Goal: Task Accomplishment & Management: Use online tool/utility

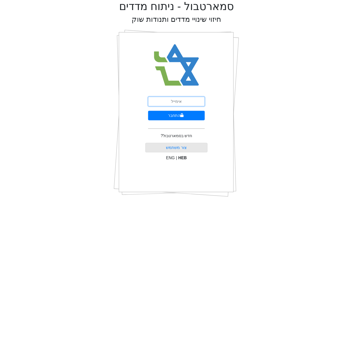
click at [192, 97] on input "email" at bounding box center [176, 102] width 57 height 10
type input "[EMAIL_ADDRESS][DOMAIN_NAME]"
click at [183, 115] on icon "submit" at bounding box center [182, 115] width 3 height 4
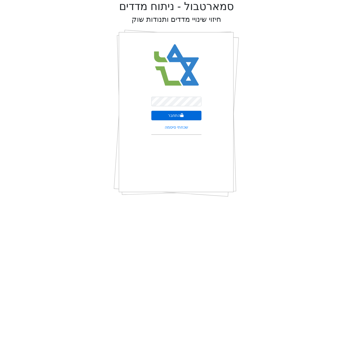
click at [184, 117] on button "התחבר" at bounding box center [177, 116] width 50 height 10
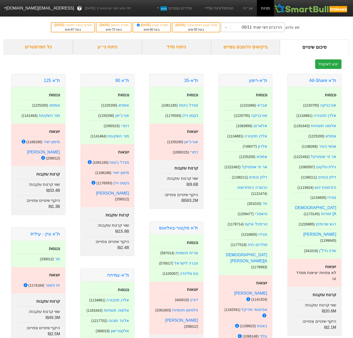
click at [267, 29] on div "הרכבים חצי שנתי 06/11" at bounding box center [262, 27] width 40 height 6
click at [115, 48] on div "ניתוח ני״ע" at bounding box center [107, 47] width 69 height 15
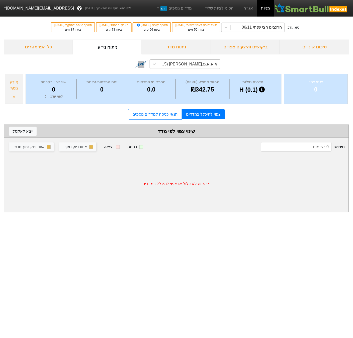
click at [207, 64] on div "א.א.א.מ.א-ש (1169895)" at bounding box center [188, 64] width 59 height 6
type input "c"
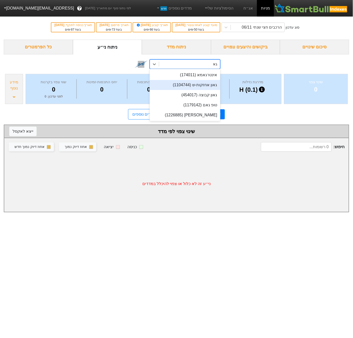
type input "ג"
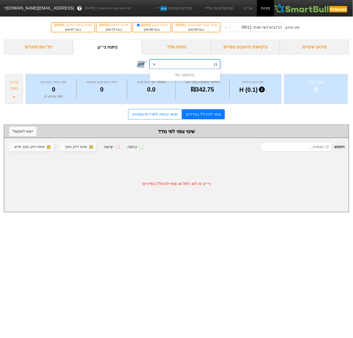
type input "ב"
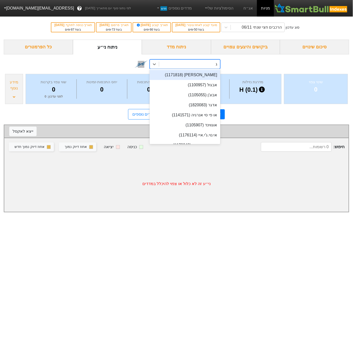
type input "גא"
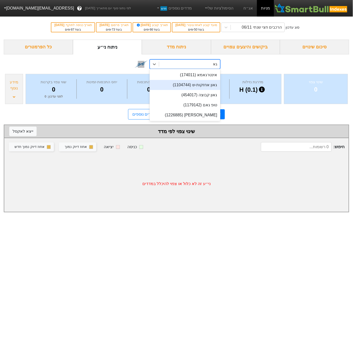
click at [205, 83] on div "גאון אחזקות-ש (1104744)" at bounding box center [185, 85] width 71 height 10
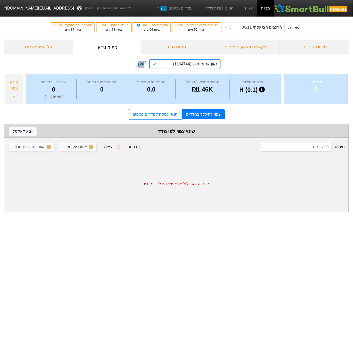
click at [14, 91] on div "מידע נוסף" at bounding box center [14, 85] width 15 height 12
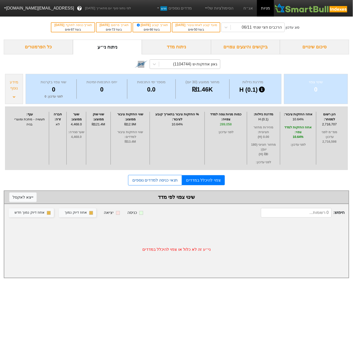
click at [154, 186] on link "תנאי כניסה למדדים נוספים" at bounding box center [155, 180] width 54 height 11
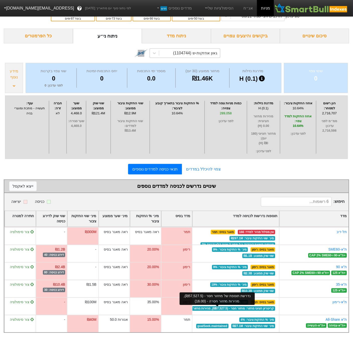
scroll to position [11, 0]
drag, startPoint x: 94, startPoint y: 114, endPoint x: 110, endPoint y: 114, distance: 16.3
click at [110, 114] on div "שווי שוק ממוצע : ₪121.4M" at bounding box center [98, 127] width 25 height 53
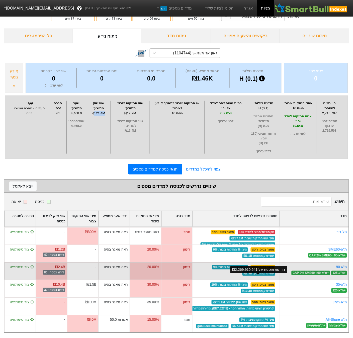
scroll to position [14, 0]
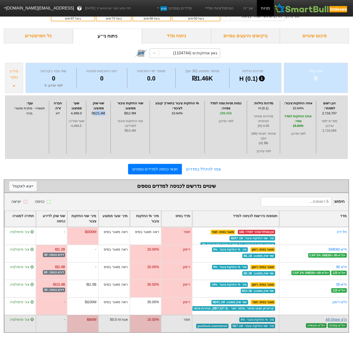
click at [338, 320] on link "ת''א All-Share" at bounding box center [336, 320] width 21 height 4
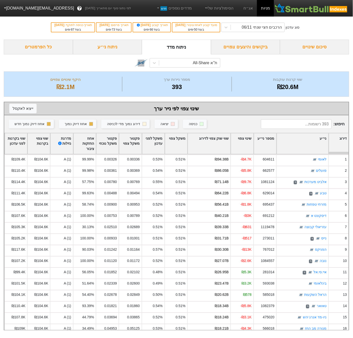
click at [207, 140] on div "שווי שוק צפוי לדירוג" at bounding box center [209, 144] width 43 height 21
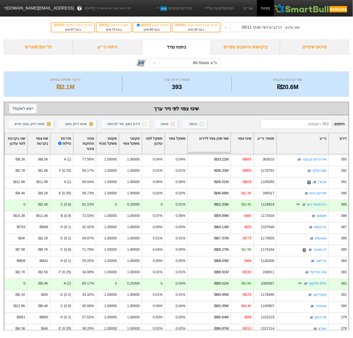
click at [207, 140] on div "שווי שוק צפוי לדירוג" at bounding box center [209, 144] width 43 height 21
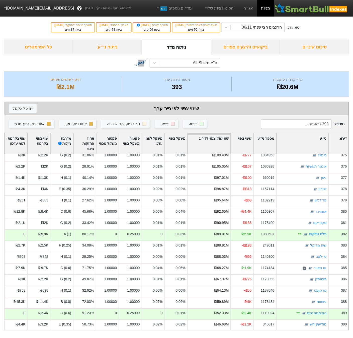
scroll to position [4264, 0]
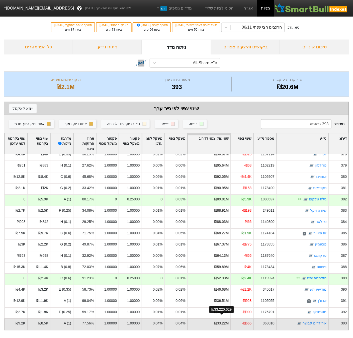
click at [216, 321] on div "₪33.22M" at bounding box center [222, 323] width 14 height 5
drag, startPoint x: 222, startPoint y: 318, endPoint x: 218, endPoint y: 318, distance: 3.8
click at [218, 321] on div "₪33.22M" at bounding box center [222, 323] width 14 height 5
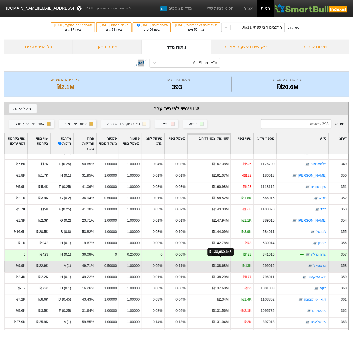
scroll to position [3890, 0]
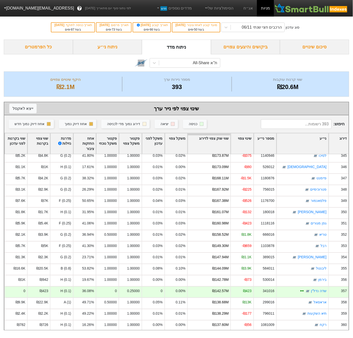
click at [255, 47] on div "ביקושים והיצעים צפויים" at bounding box center [245, 47] width 69 height 15
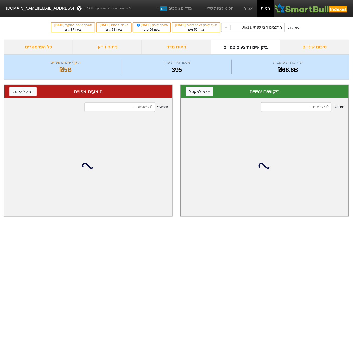
click at [189, 46] on div "ניתוח מדד" at bounding box center [176, 47] width 69 height 15
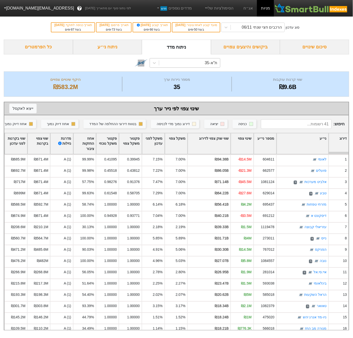
click at [206, 64] on div "ת"א-35" at bounding box center [211, 63] width 13 height 6
type input "all"
click at [188, 72] on div "ת''א All-Share" at bounding box center [185, 74] width 71 height 10
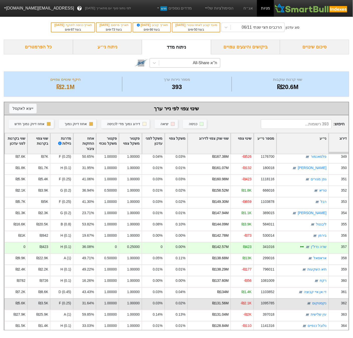
scroll to position [3938, 0]
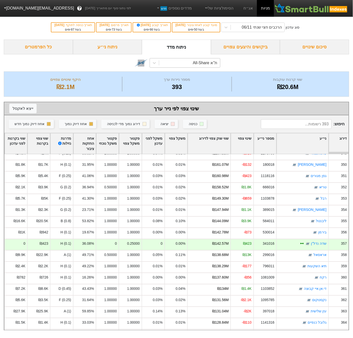
click at [91, 142] on div "אחוז החזקות ציבור" at bounding box center [85, 144] width 22 height 21
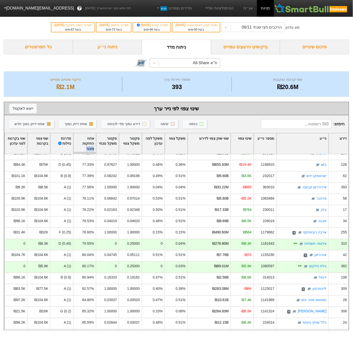
click at [91, 142] on div "אחוז החזקות ציבור" at bounding box center [85, 144] width 22 height 21
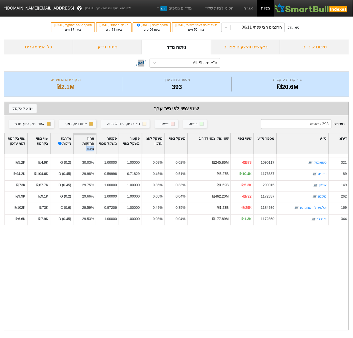
scroll to position [3099, 0]
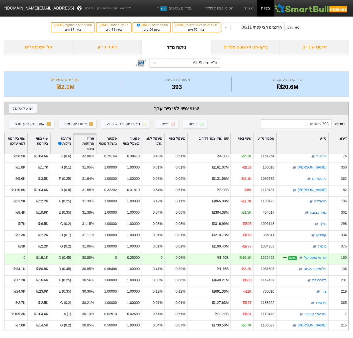
click at [90, 138] on div "אחוז החזקות ציבור" at bounding box center [85, 144] width 22 height 21
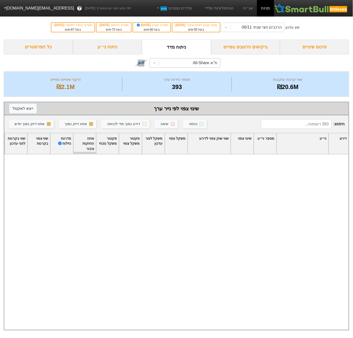
scroll to position [0, 0]
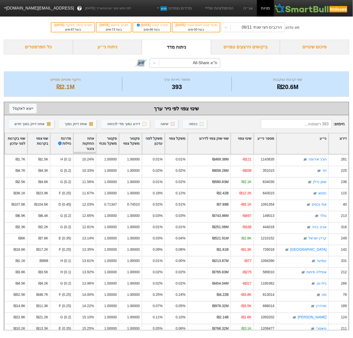
click at [162, 62] on div "ת''א All-Share" at bounding box center [189, 62] width 61 height 9
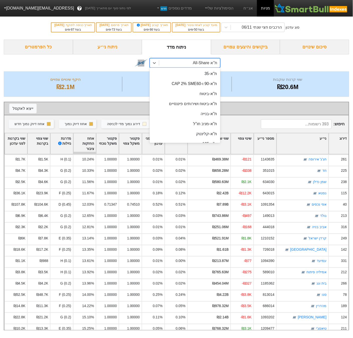
scroll to position [29, 0]
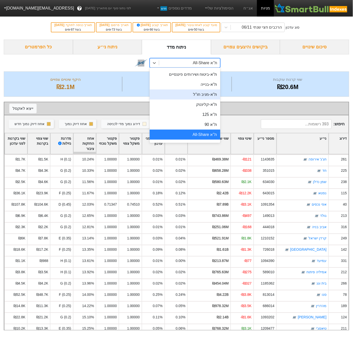
click at [109, 40] on div "ניתוח ני״ע" at bounding box center [107, 47] width 69 height 15
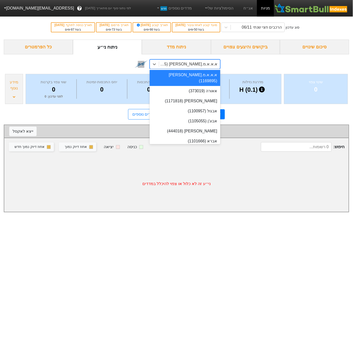
click at [193, 63] on div "א.א.א.מ.א-ש (1169895)" at bounding box center [188, 64] width 59 height 6
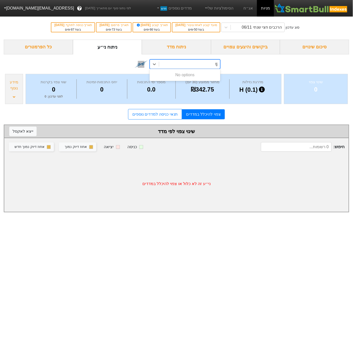
type input "t"
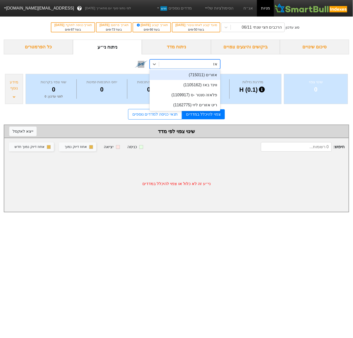
type input "א"
type input "גאון"
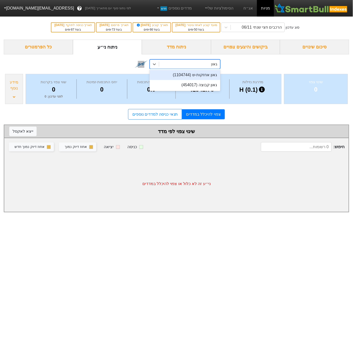
click at [196, 76] on div "גאון אחזקות-ש (1104744)" at bounding box center [185, 75] width 71 height 10
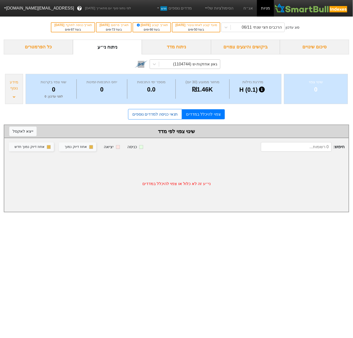
click at [170, 115] on link "תנאי כניסה למדדים נוספים" at bounding box center [155, 114] width 54 height 11
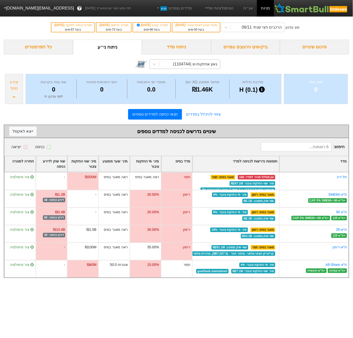
click at [211, 63] on div "גאון אחזקות-ש (1104744)" at bounding box center [195, 64] width 44 height 6
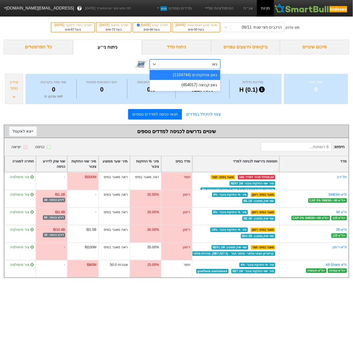
type input "גאון"
click at [207, 89] on div "גאון קבוצה (454017)" at bounding box center [185, 85] width 71 height 10
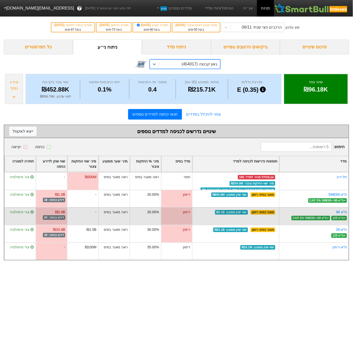
scroll to position [4, 0]
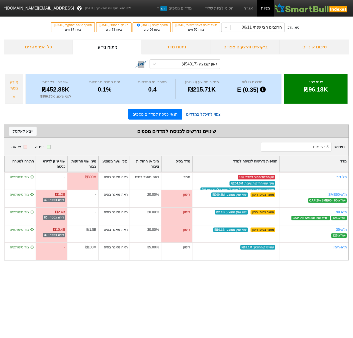
click at [198, 113] on link "צפוי להיכלל במדדים" at bounding box center [203, 114] width 43 height 10
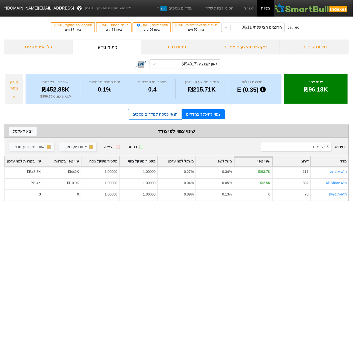
click at [168, 113] on link "תנאי כניסה למדדים נוספים" at bounding box center [155, 114] width 54 height 11
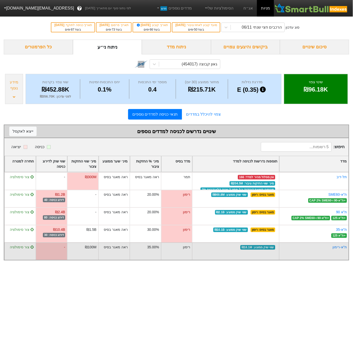
click at [22, 245] on div "צור סימולציה" at bounding box center [20, 247] width 27 height 5
click at [22, 246] on span "צור סימולציה" at bounding box center [22, 248] width 24 height 4
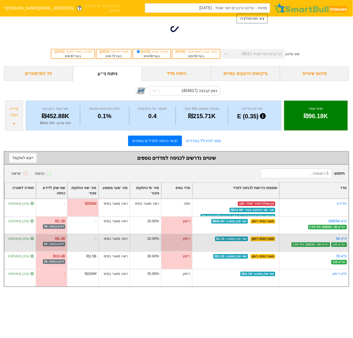
type input "מניות - עדכון הרכבים חצי שנתי - 06/11/25 (גאון קבוצה)"
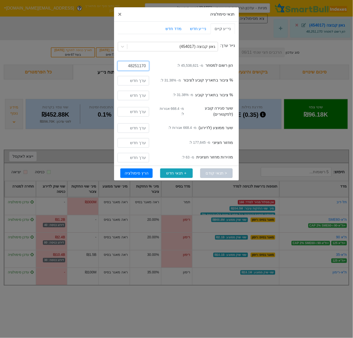
drag, startPoint x: 133, startPoint y: 67, endPoint x: 126, endPoint y: 67, distance: 6.6
click at [126, 67] on input "48251170" at bounding box center [134, 66] width 32 height 10
type input "50251170"
click at [147, 171] on button "הרץ סימולציה" at bounding box center [137, 174] width 32 height 10
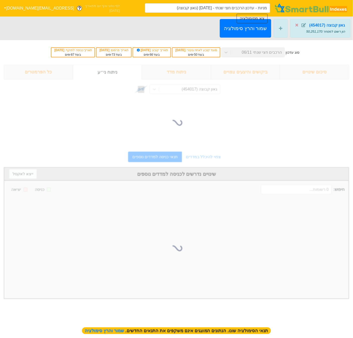
type input "מניות - עדכון הרכבים חצי שנתי - 06/11/25 (גאון קבוצה)"
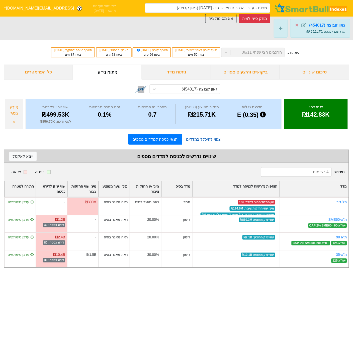
click at [199, 142] on link "צפוי להיכלל במדדים" at bounding box center [203, 140] width 43 height 10
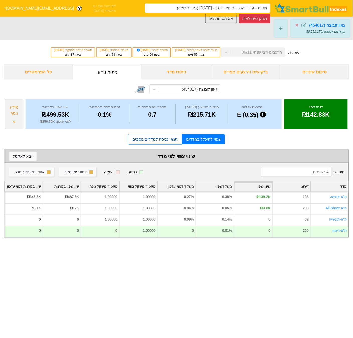
click at [136, 143] on link "תנאי כניסה למדדים נוספים" at bounding box center [155, 139] width 54 height 11
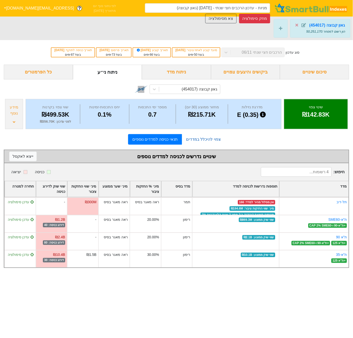
click at [196, 141] on link "צפוי להיכלל במדדים" at bounding box center [203, 140] width 43 height 10
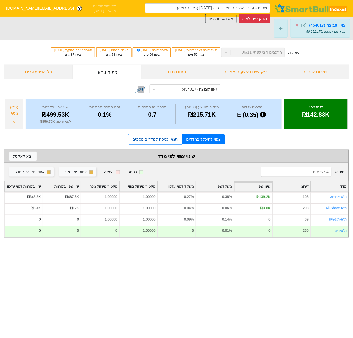
click at [178, 138] on link "תנאי כניסה למדדים נוספים" at bounding box center [155, 139] width 54 height 11
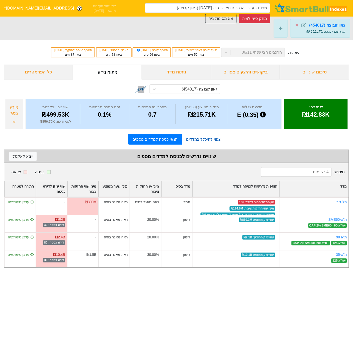
click at [192, 138] on link "צפוי להיכלל במדדים" at bounding box center [203, 140] width 43 height 10
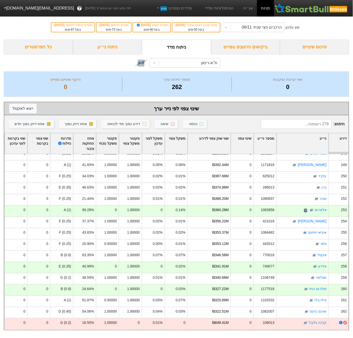
scroll to position [2806, 0]
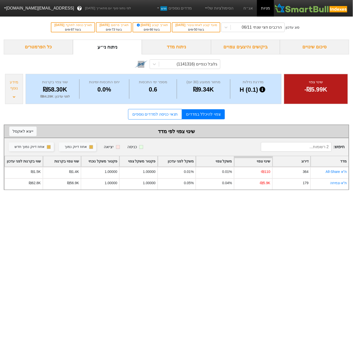
click at [13, 93] on div "מידע נוסף" at bounding box center [14, 89] width 18 height 30
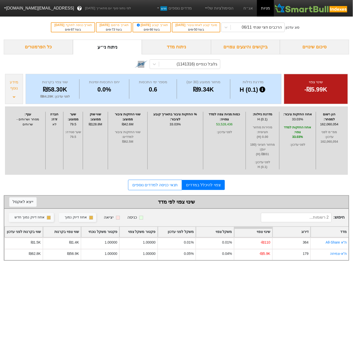
click at [13, 93] on div "מידע נוסף" at bounding box center [14, 89] width 18 height 30
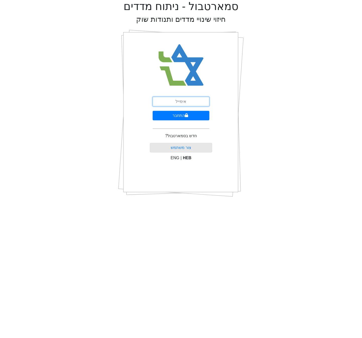
click at [174, 99] on input "email" at bounding box center [181, 102] width 57 height 10
type input "[EMAIL_ADDRESS][DOMAIN_NAME]"
click at [181, 116] on button "התחבר" at bounding box center [181, 116] width 57 height 10
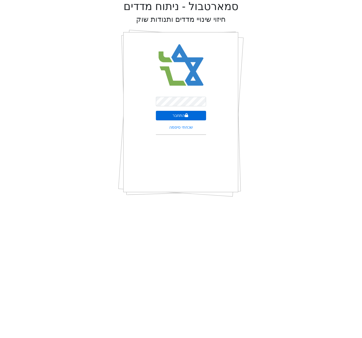
click at [188, 118] on button "התחבר" at bounding box center [181, 116] width 50 height 10
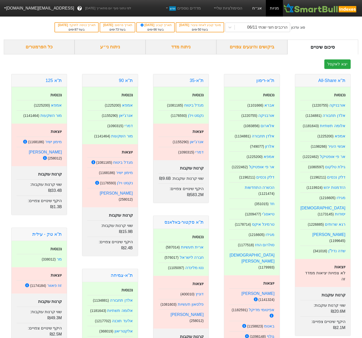
click at [256, 5] on link "אג״ח" at bounding box center [257, 8] width 18 height 17
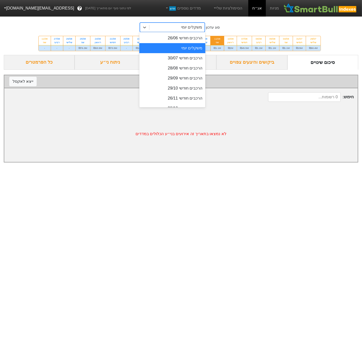
click at [177, 25] on div "משקלים יומי" at bounding box center [176, 27] width 55 height 9
click at [187, 56] on div "הרכבים חודשי 30/07" at bounding box center [172, 58] width 66 height 10
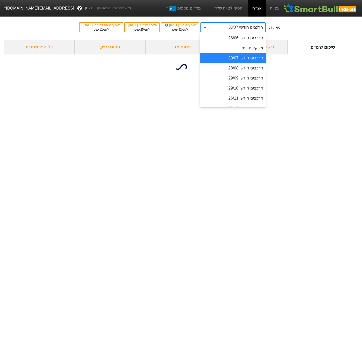
click at [250, 28] on div "הרכבים חודשי 30/07" at bounding box center [245, 27] width 35 height 6
click at [247, 69] on div "הרכבים חודשי 28/08" at bounding box center [233, 68] width 66 height 10
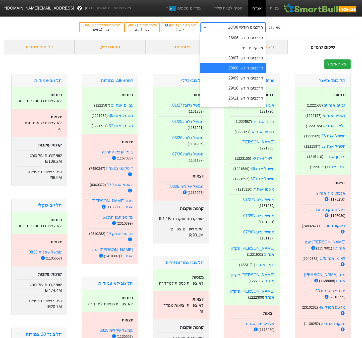
click at [249, 28] on div "הרכבים חודשי 28/08" at bounding box center [245, 27] width 35 height 6
click at [310, 29] on div "סוג עדכון option הרכבים חודשי 28/08, selected. option הרכבים חודשי 28/08 focuse…" at bounding box center [181, 27] width 362 height 25
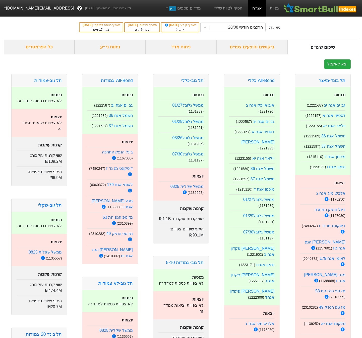
click at [9, 10] on button "[EMAIL_ADDRESS][DOMAIN_NAME]" at bounding box center [38, 8] width 77 height 9
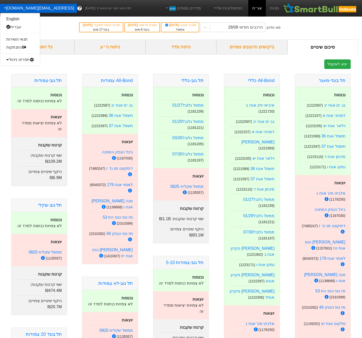
click at [19, 59] on div "תפריט ניהול" at bounding box center [20, 60] width 40 height 8
click at [21, 68] on link "טעינת נתונים" at bounding box center [20, 68] width 40 height 8
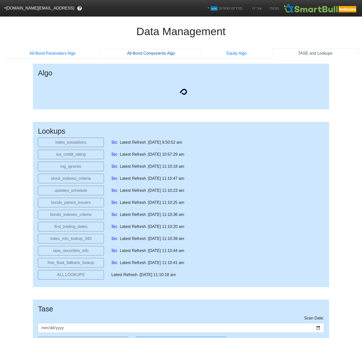
select select "[DATE]T00:00:00.000Z"
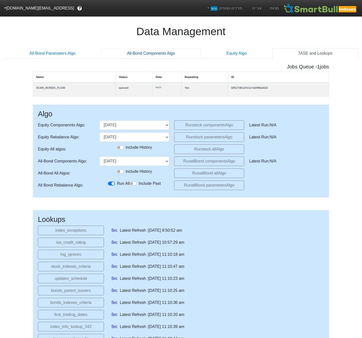
click at [148, 53] on link "All-Bond Components Algo" at bounding box center [150, 53] width 99 height 11
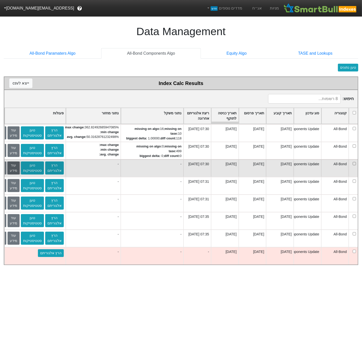
click at [13, 170] on button "עוד מידע" at bounding box center [14, 168] width 12 height 13
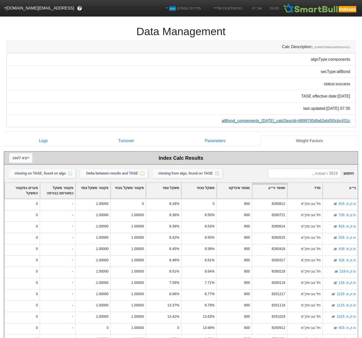
click at [279, 122] on link "allBond_components_[DATE]_calcDescId=6899700dfa62eb050cbc431c" at bounding box center [286, 121] width 129 height 4
